Goal: Information Seeking & Learning: Learn about a topic

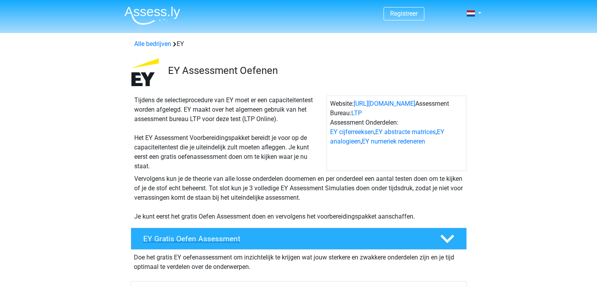
click at [388, 239] on h4 "EY Gratis Oefen Assessment" at bounding box center [285, 238] width 284 height 9
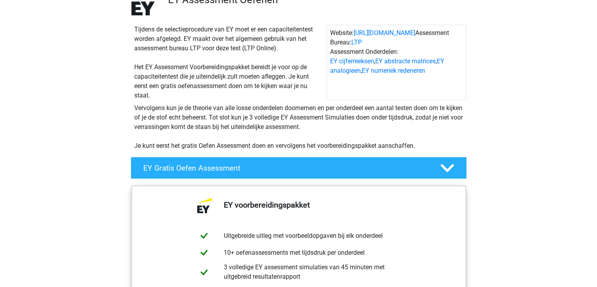
scroll to position [79, 0]
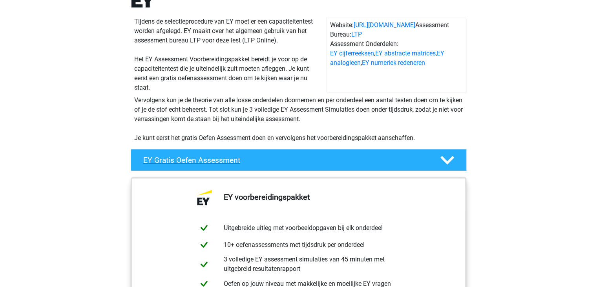
click at [446, 159] on icon at bounding box center [448, 160] width 14 height 14
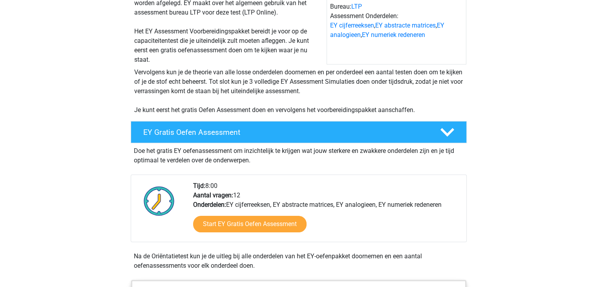
scroll to position [118, 0]
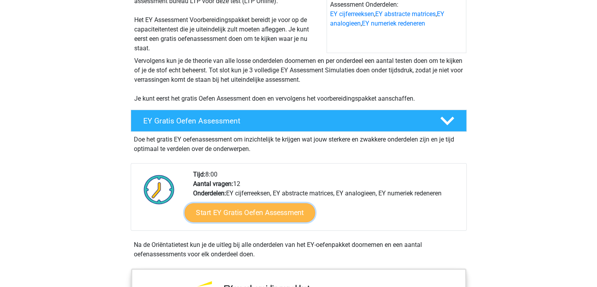
click at [246, 214] on link "Start EY Gratis Oefen Assessment" at bounding box center [250, 212] width 130 height 19
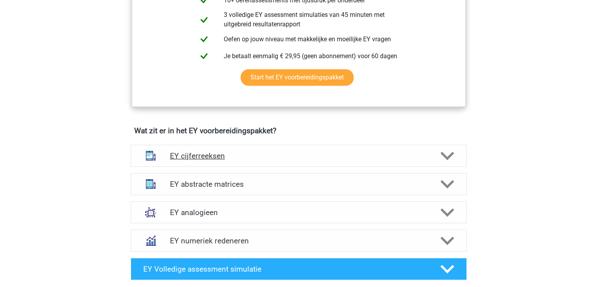
scroll to position [471, 0]
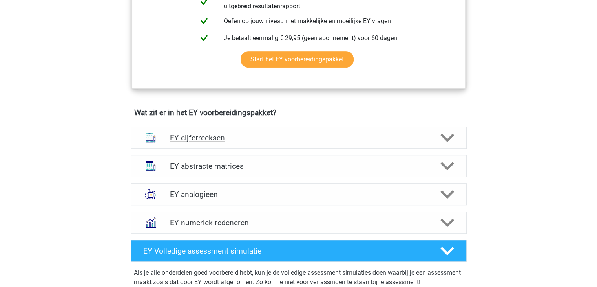
click at [441, 137] on icon at bounding box center [448, 138] width 14 height 14
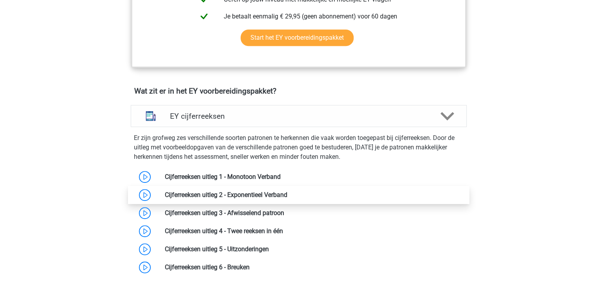
scroll to position [511, 0]
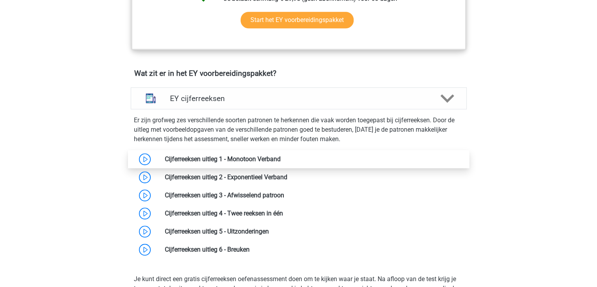
click at [281, 158] on link at bounding box center [281, 158] width 0 height 7
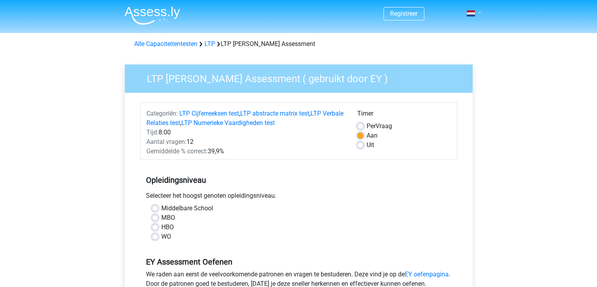
click at [479, 14] on link at bounding box center [472, 13] width 16 height 9
click at [470, 14] on span at bounding box center [471, 13] width 8 height 6
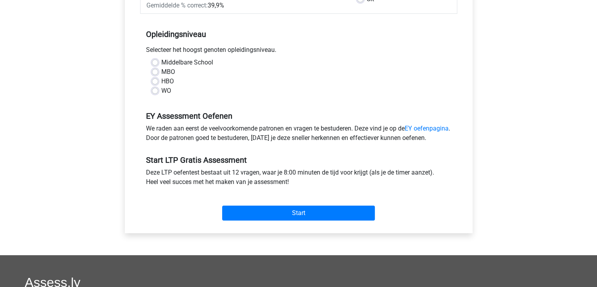
scroll to position [157, 0]
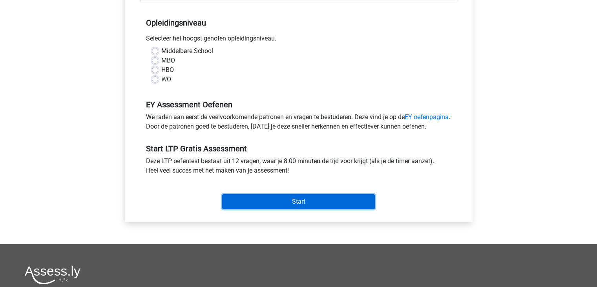
click at [285, 209] on input "Start" at bounding box center [298, 201] width 153 height 15
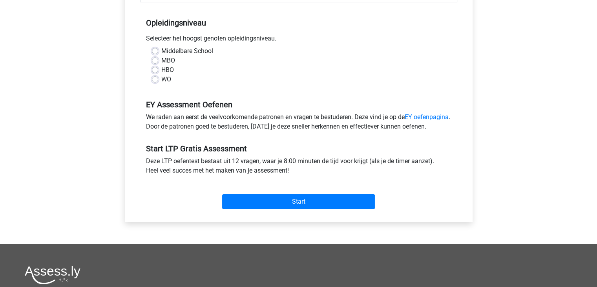
click at [161, 51] on label "Middelbare School" at bounding box center [187, 50] width 52 height 9
click at [152, 51] on input "Middelbare School" at bounding box center [155, 50] width 6 height 8
radio input "true"
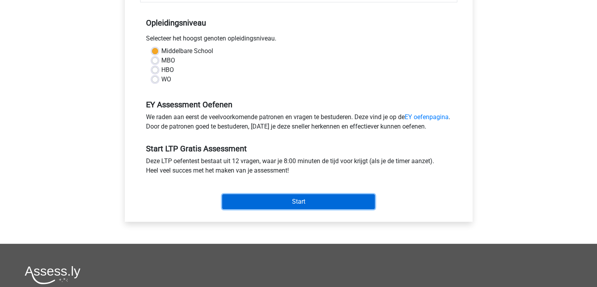
click at [262, 209] on input "Start" at bounding box center [298, 201] width 153 height 15
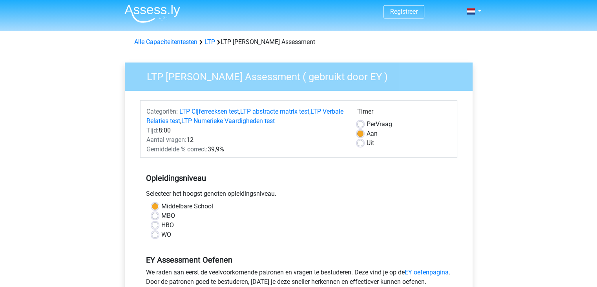
scroll to position [0, 0]
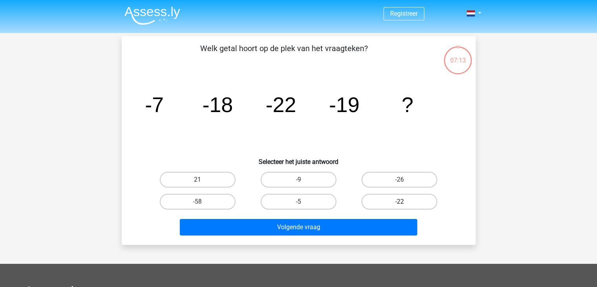
click at [386, 205] on label "-22" at bounding box center [400, 202] width 76 height 16
click at [400, 205] on input "-22" at bounding box center [402, 203] width 5 height 5
radio input "true"
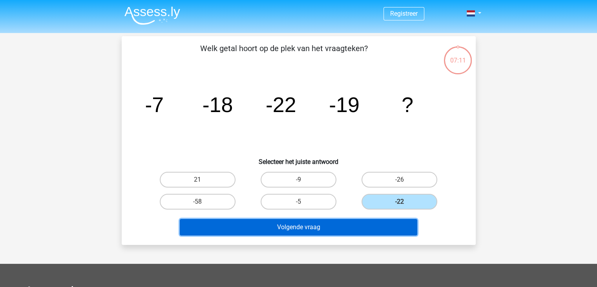
click at [333, 228] on button "Volgende vraag" at bounding box center [299, 227] width 238 height 16
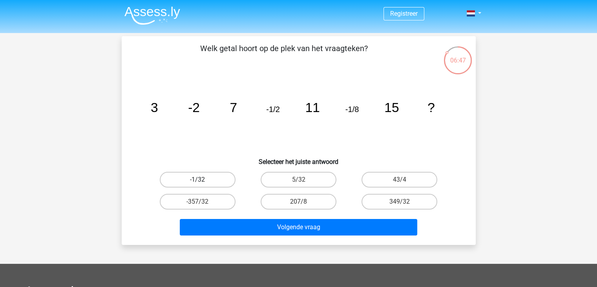
click at [195, 179] on label "-1/32" at bounding box center [198, 180] width 76 height 16
click at [198, 179] on input "-1/32" at bounding box center [200, 181] width 5 height 5
radio input "true"
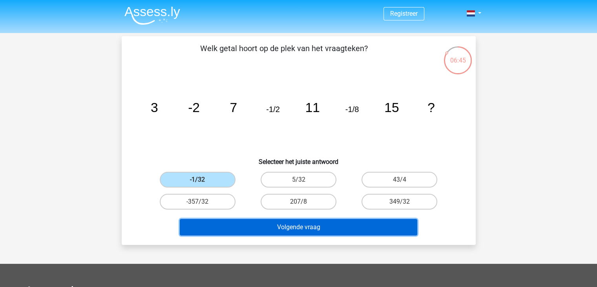
click at [240, 228] on button "Volgende vraag" at bounding box center [299, 227] width 238 height 16
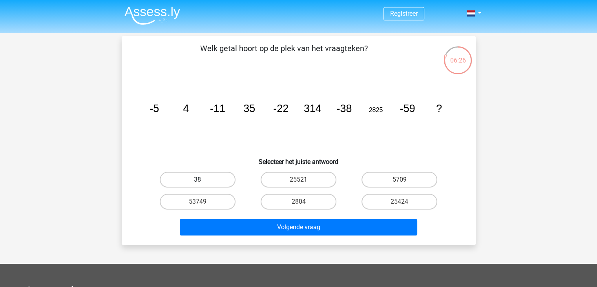
click at [218, 181] on label "38" at bounding box center [198, 180] width 76 height 16
click at [203, 181] on input "38" at bounding box center [200, 181] width 5 height 5
radio input "true"
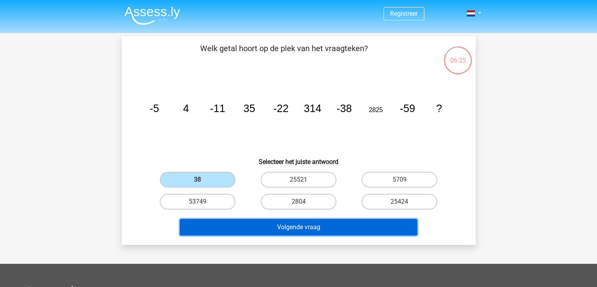
click at [240, 227] on button "Volgende vraag" at bounding box center [299, 227] width 238 height 16
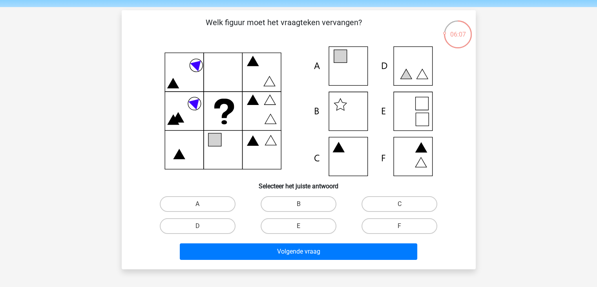
scroll to position [39, 0]
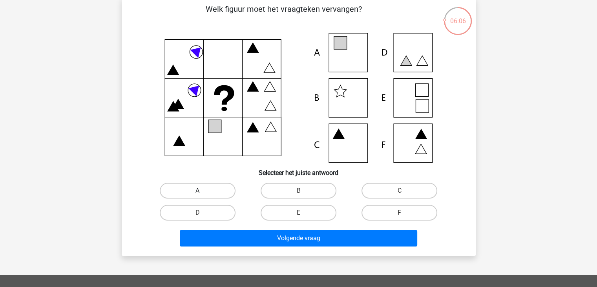
click at [192, 194] on label "A" at bounding box center [198, 191] width 76 height 16
click at [198, 194] on input "A" at bounding box center [200, 192] width 5 height 5
radio input "true"
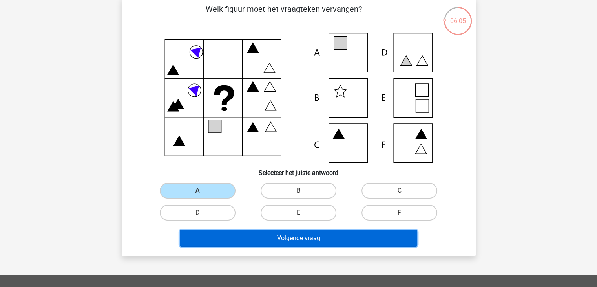
click at [236, 234] on button "Volgende vraag" at bounding box center [299, 238] width 238 height 16
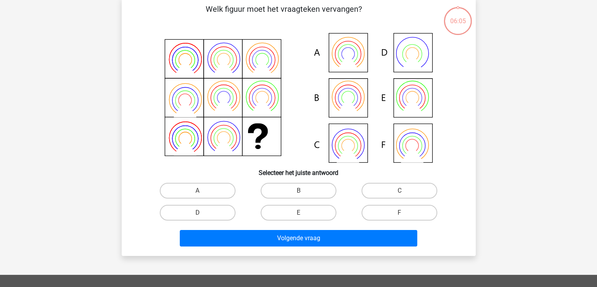
scroll to position [36, 0]
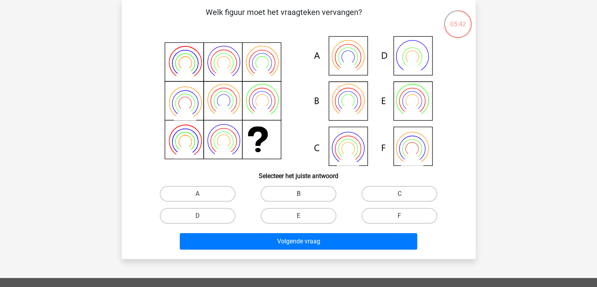
click at [299, 192] on label "B" at bounding box center [299, 194] width 76 height 16
click at [299, 194] on input "B" at bounding box center [300, 196] width 5 height 5
radio input "true"
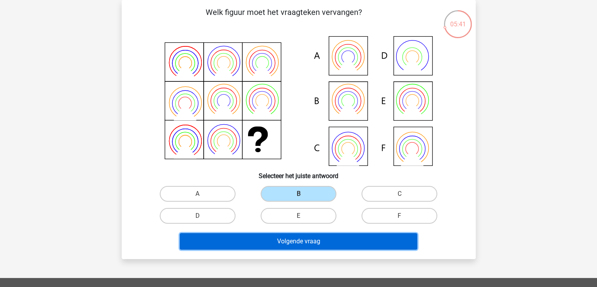
click at [295, 236] on button "Volgende vraag" at bounding box center [299, 241] width 238 height 16
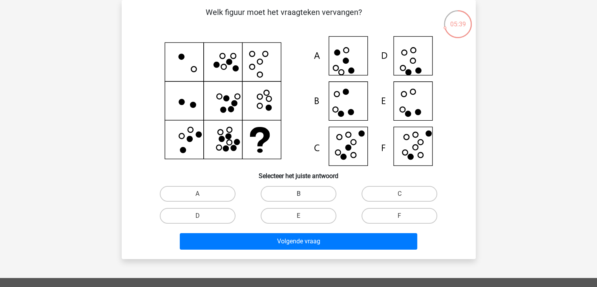
click at [284, 192] on label "B" at bounding box center [299, 194] width 76 height 16
click at [298, 194] on input "B" at bounding box center [300, 196] width 5 height 5
radio input "true"
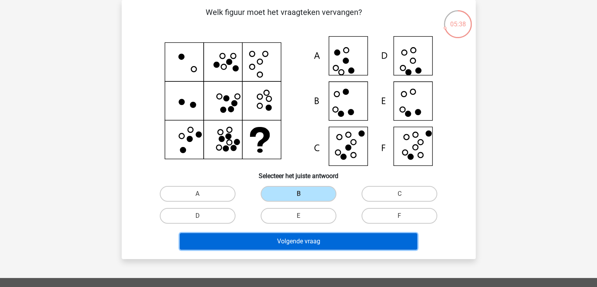
click at [277, 233] on button "Volgende vraag" at bounding box center [299, 241] width 238 height 16
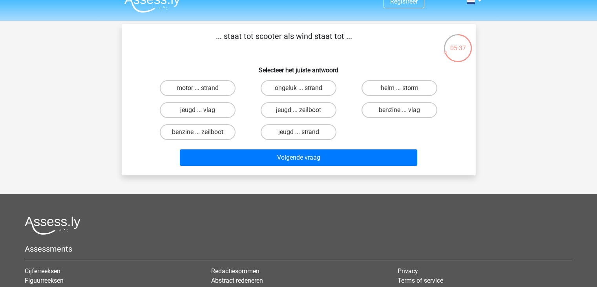
scroll to position [0, 0]
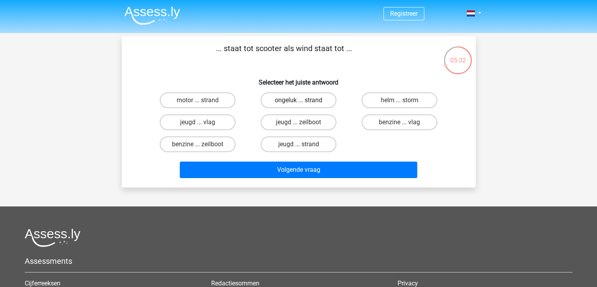
click at [307, 103] on label "ongeluk ... strand" at bounding box center [299, 100] width 76 height 16
click at [304, 103] on input "ongeluk ... strand" at bounding box center [300, 102] width 5 height 5
radio input "true"
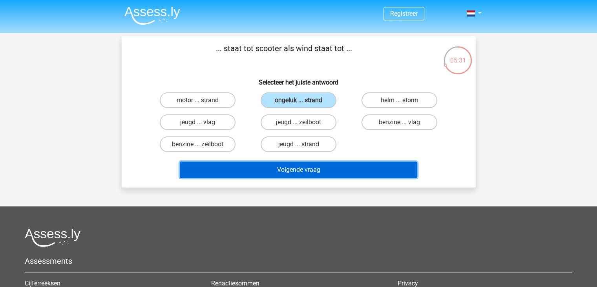
click at [294, 172] on button "Volgende vraag" at bounding box center [299, 169] width 238 height 16
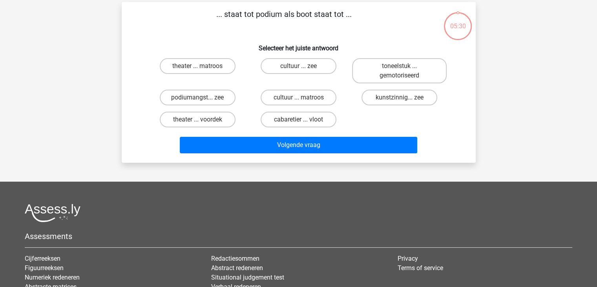
scroll to position [36, 0]
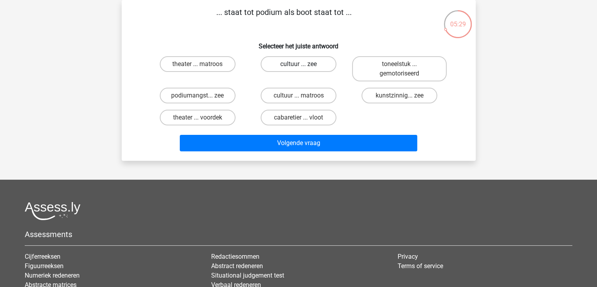
click at [305, 66] on label "cultuur ... zee" at bounding box center [299, 64] width 76 height 16
click at [304, 66] on input "cultuur ... zee" at bounding box center [300, 66] width 5 height 5
radio input "true"
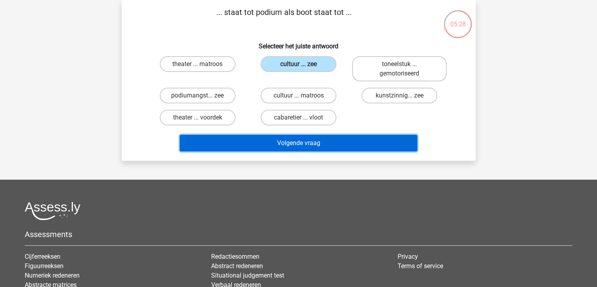
click at [281, 145] on button "Volgende vraag" at bounding box center [299, 143] width 238 height 16
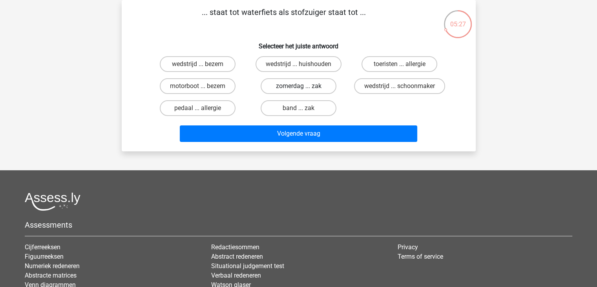
click at [286, 90] on label "zomerdag ... zak" at bounding box center [299, 86] width 76 height 16
click at [298, 90] on input "zomerdag ... zak" at bounding box center [300, 88] width 5 height 5
radio input "true"
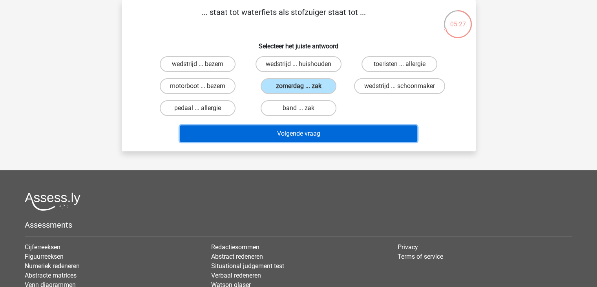
click at [267, 128] on button "Volgende vraag" at bounding box center [299, 133] width 238 height 16
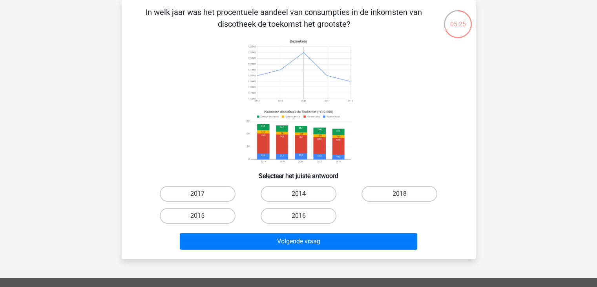
click at [278, 191] on label "2014" at bounding box center [299, 194] width 76 height 16
click at [298, 194] on input "2014" at bounding box center [300, 196] width 5 height 5
radio input "true"
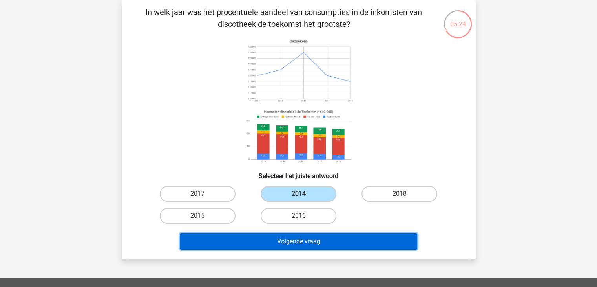
click at [269, 240] on button "Volgende vraag" at bounding box center [299, 241] width 238 height 16
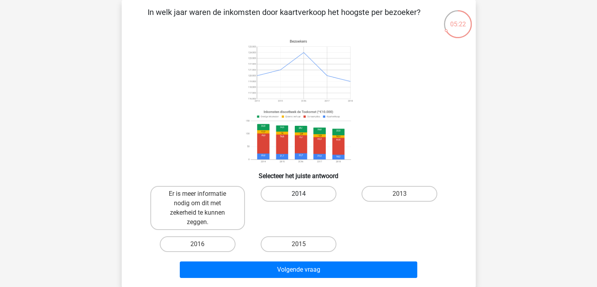
click at [273, 194] on label "2014" at bounding box center [299, 194] width 76 height 16
click at [298, 194] on input "2014" at bounding box center [300, 196] width 5 height 5
radio input "true"
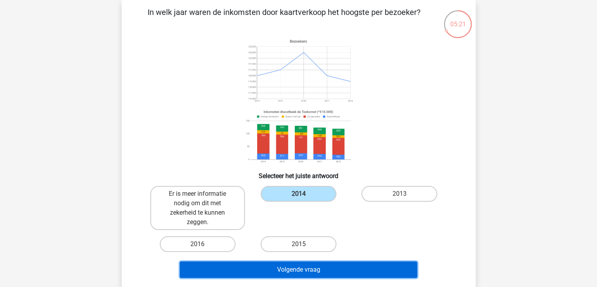
click at [262, 267] on button "Volgende vraag" at bounding box center [299, 269] width 238 height 16
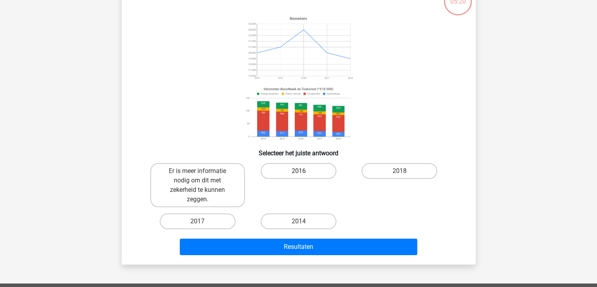
scroll to position [75, 0]
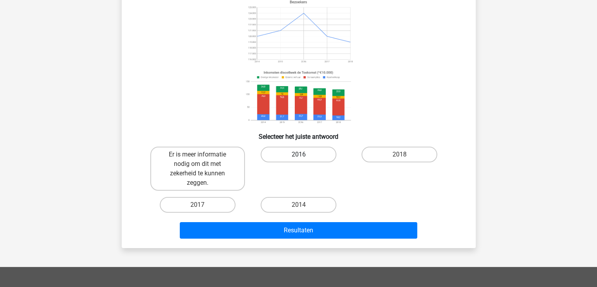
click at [296, 154] on label "2016" at bounding box center [299, 154] width 76 height 16
click at [298, 154] on input "2016" at bounding box center [300, 156] width 5 height 5
radio input "true"
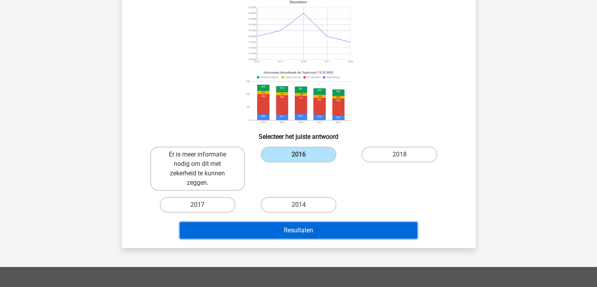
click at [272, 227] on button "Resultaten" at bounding box center [299, 230] width 238 height 16
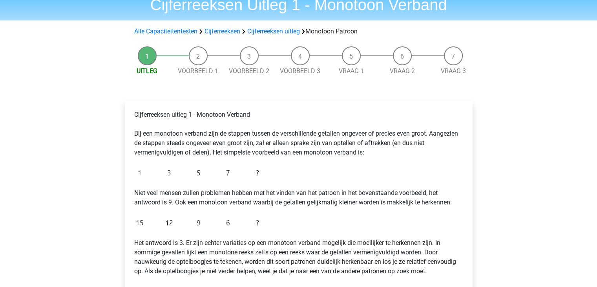
scroll to position [20, 0]
